Goal: Find specific page/section: Find specific page/section

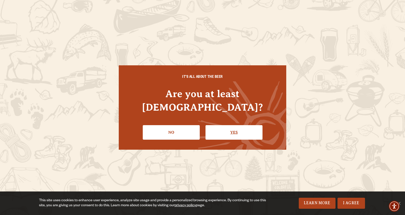
click at [227, 128] on link "Yes" at bounding box center [234, 132] width 57 height 15
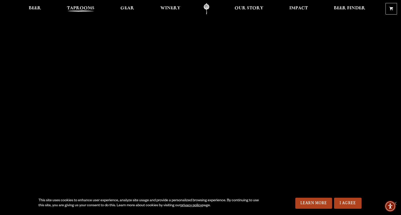
click at [84, 8] on span "Taprooms" at bounding box center [81, 8] width 28 height 4
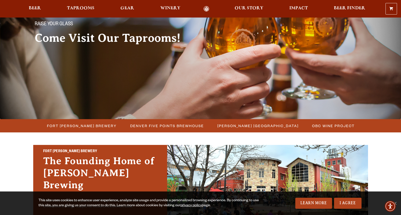
scroll to position [50, 0]
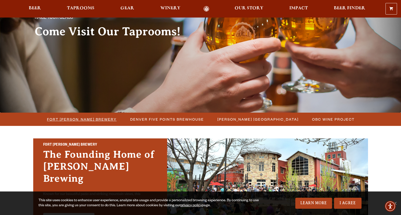
click at [94, 119] on span "Fort [PERSON_NAME] Brewery" at bounding box center [82, 119] width 70 height 7
